Goal: Find specific page/section: Find specific page/section

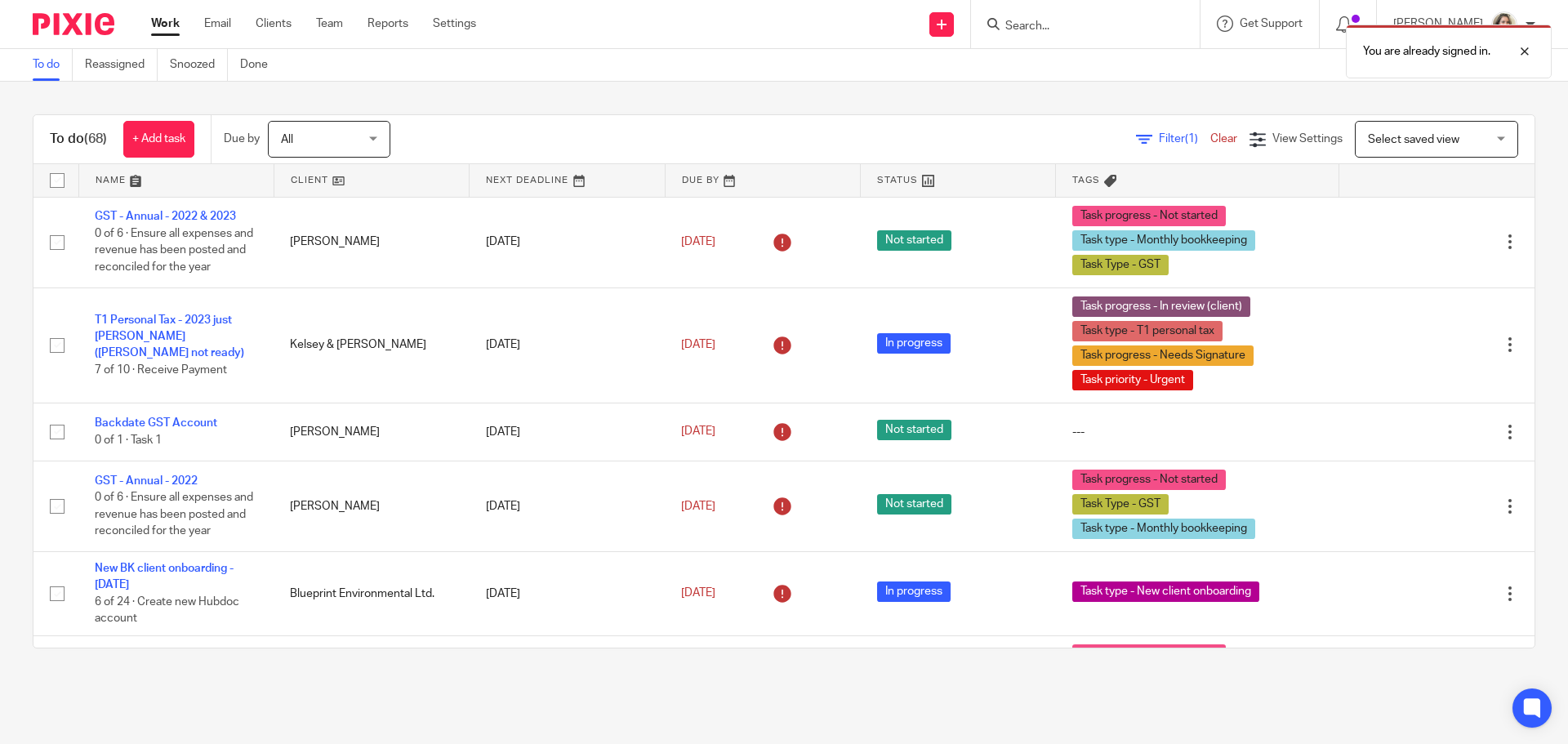
click at [1080, 27] on div "You are already signed in." at bounding box center [1168, 47] width 767 height 62
click at [1522, 54] on div at bounding box center [1512, 51] width 44 height 19
click at [1124, 33] on input "Search" at bounding box center [1077, 27] width 147 height 15
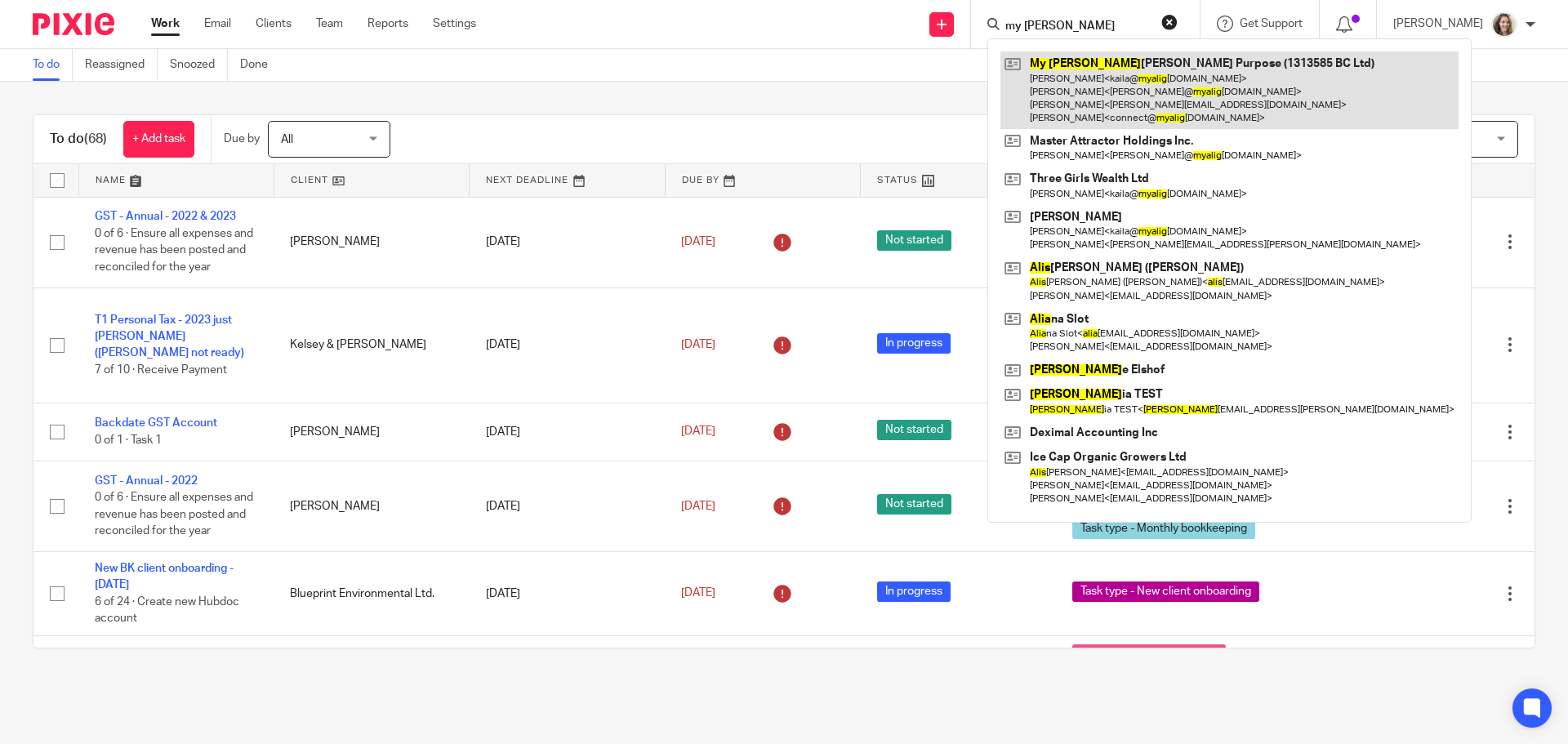
type input "my alig"
click at [1133, 69] on link at bounding box center [1229, 90] width 458 height 78
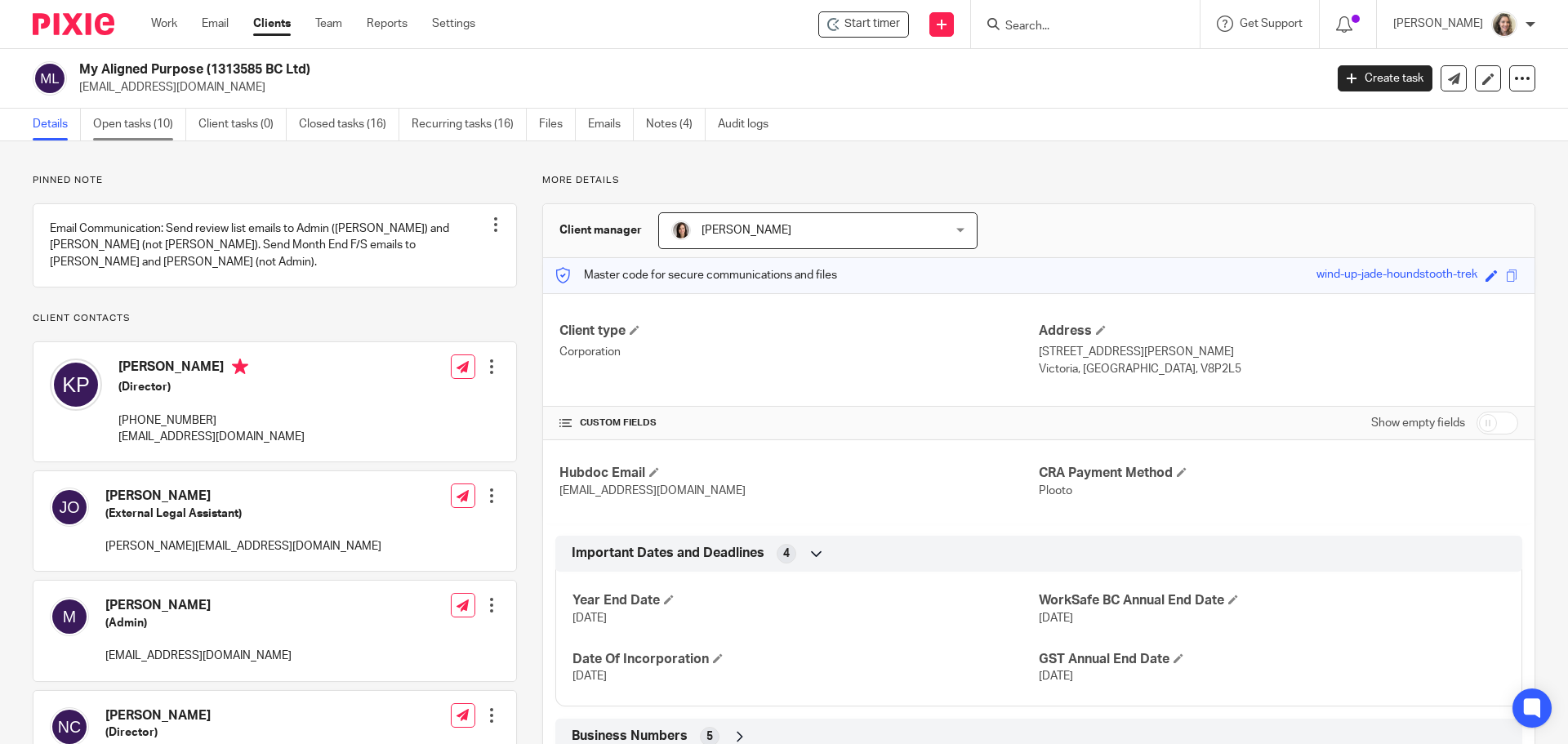
click at [130, 131] on link "Open tasks (10)" at bounding box center [139, 125] width 93 height 32
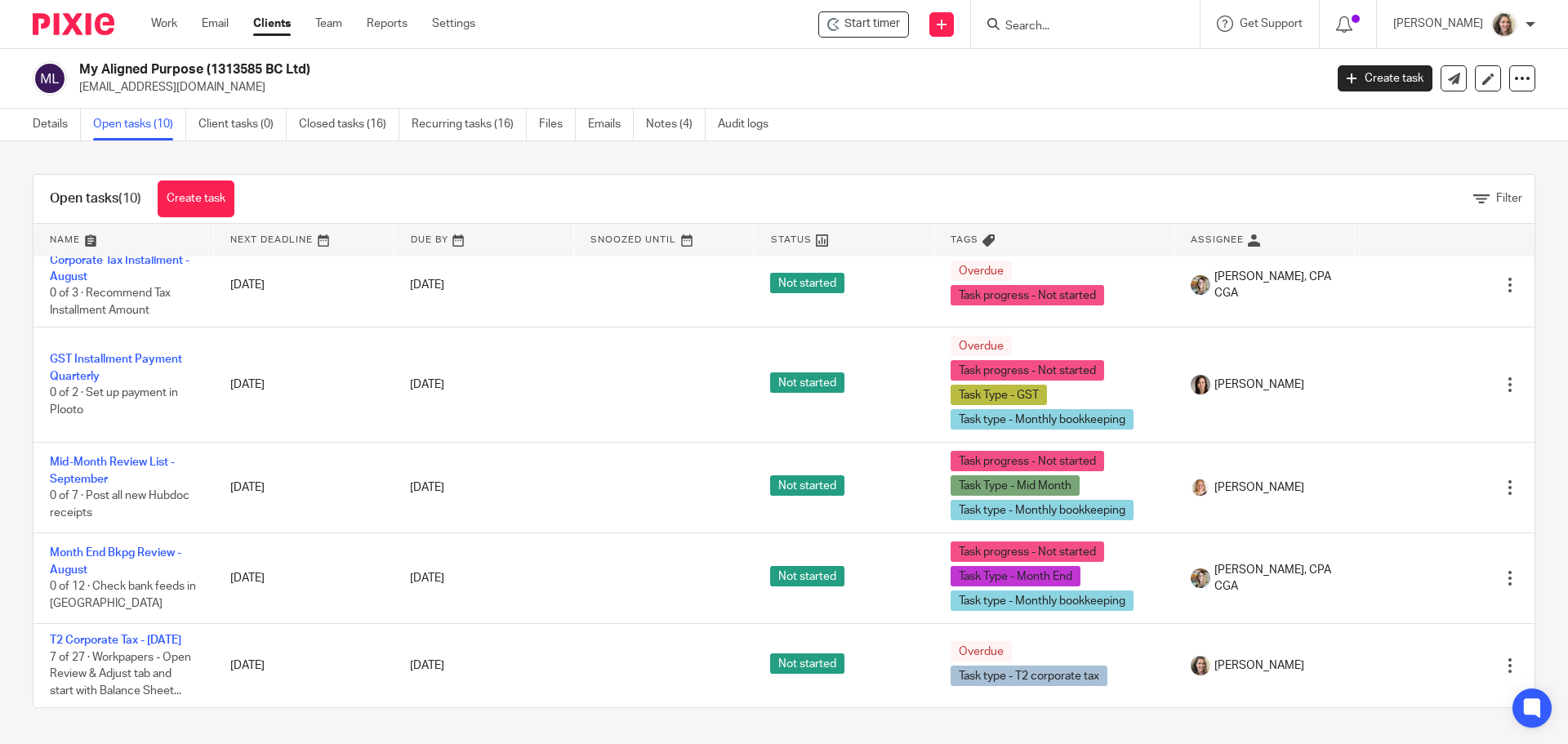
scroll to position [597, 0]
click at [666, 126] on link "Notes (4)" at bounding box center [675, 125] width 59 height 32
